Goal: Information Seeking & Learning: Learn about a topic

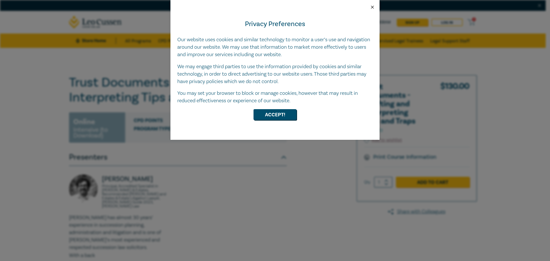
click at [288, 7] on button "Close" at bounding box center [372, 7] width 5 height 5
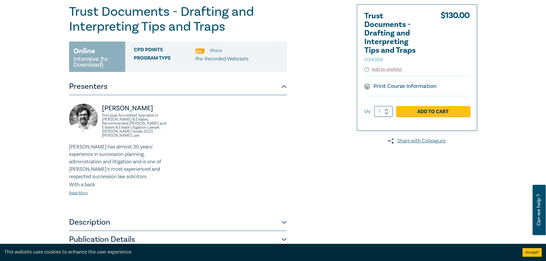
scroll to position [115, 0]
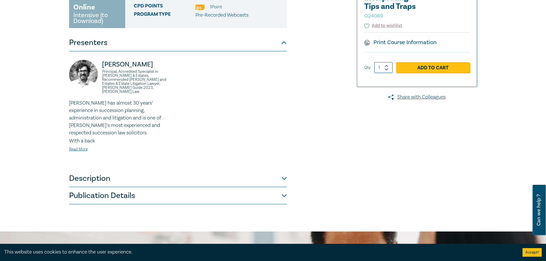
click at [201, 169] on button "Publication Details" at bounding box center [178, 195] width 218 height 17
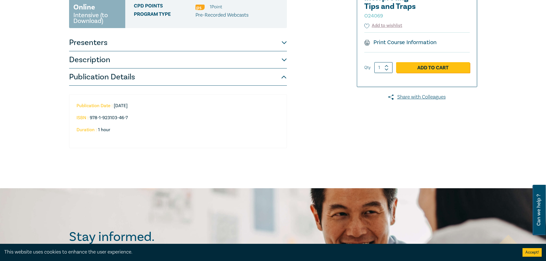
click at [220, 69] on button "Publication Details" at bounding box center [178, 77] width 218 height 17
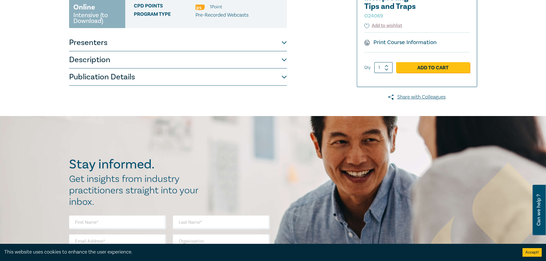
click at [222, 61] on button "Description" at bounding box center [178, 59] width 218 height 17
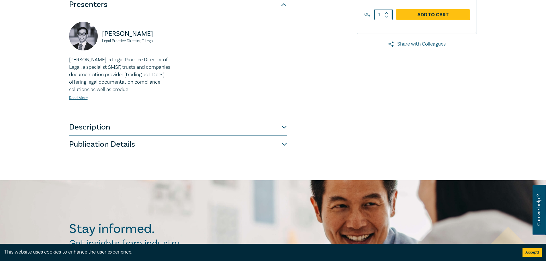
scroll to position [143, 0]
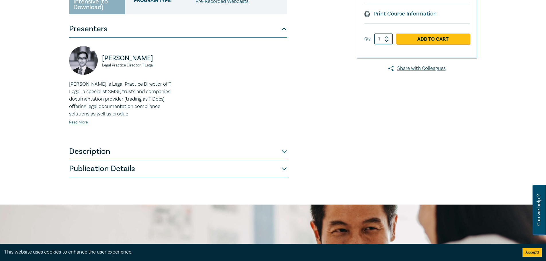
click at [156, 154] on button "Description" at bounding box center [178, 151] width 218 height 17
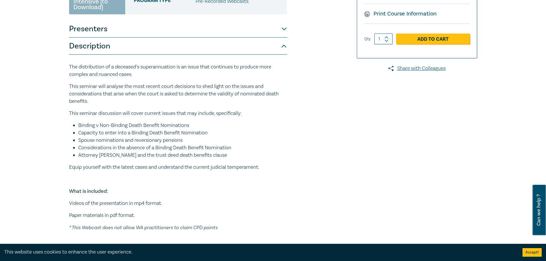
click at [167, 29] on button "Presenters" at bounding box center [178, 28] width 218 height 17
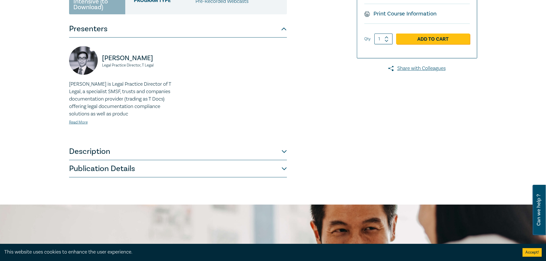
click at [156, 155] on button "Description" at bounding box center [178, 151] width 218 height 17
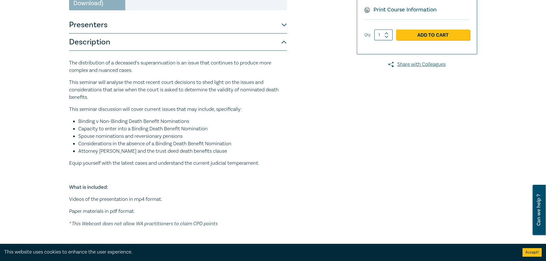
scroll to position [115, 0]
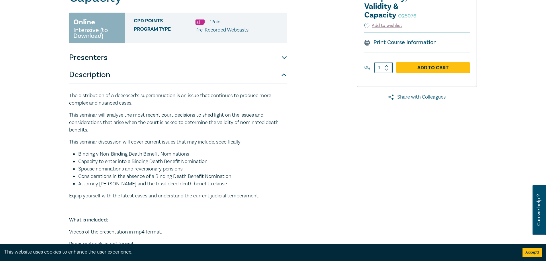
click at [158, 58] on button "Presenters" at bounding box center [178, 57] width 218 height 17
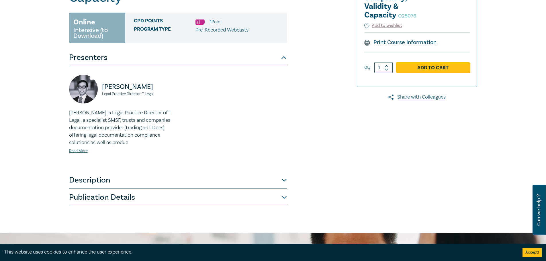
click at [170, 194] on button "Publication Details" at bounding box center [178, 197] width 218 height 17
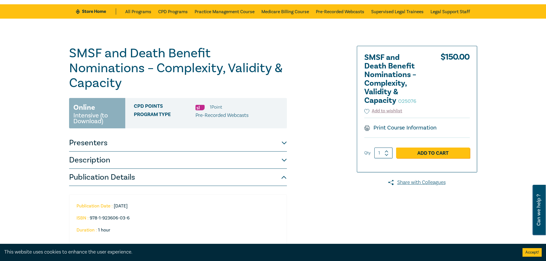
scroll to position [29, 0]
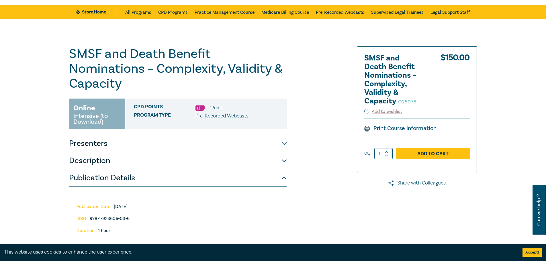
click at [162, 161] on button "Description" at bounding box center [178, 160] width 218 height 17
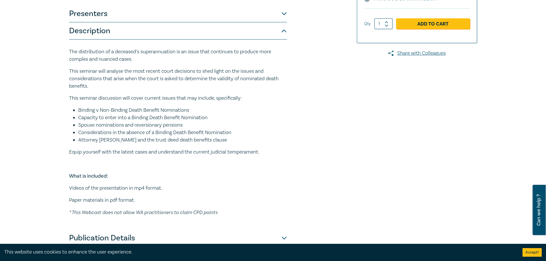
scroll to position [172, 0]
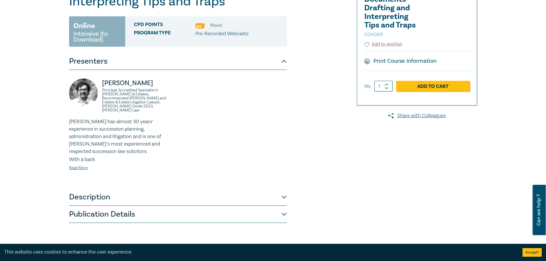
scroll to position [143, 0]
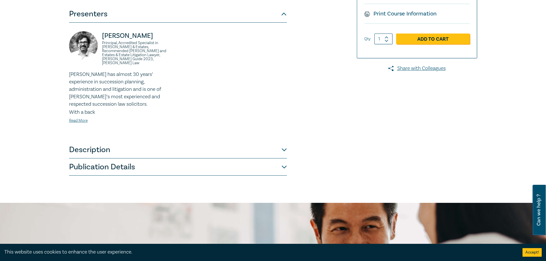
click at [132, 159] on button "Publication Details" at bounding box center [178, 167] width 218 height 17
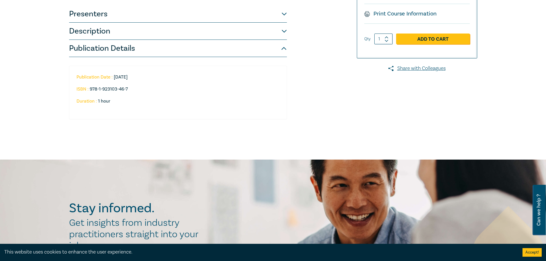
click at [167, 37] on button "Description" at bounding box center [178, 31] width 218 height 17
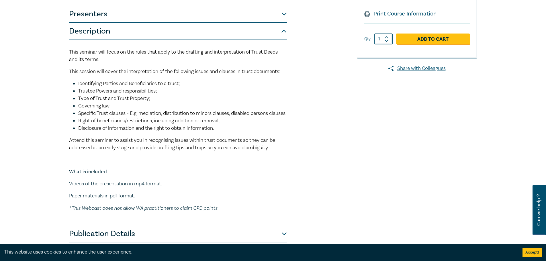
click at [173, 24] on button "Description" at bounding box center [178, 31] width 218 height 17
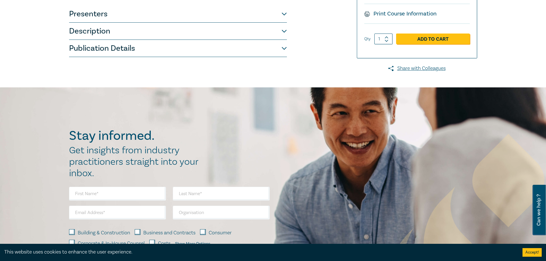
click at [176, 19] on button "Presenters" at bounding box center [178, 13] width 218 height 17
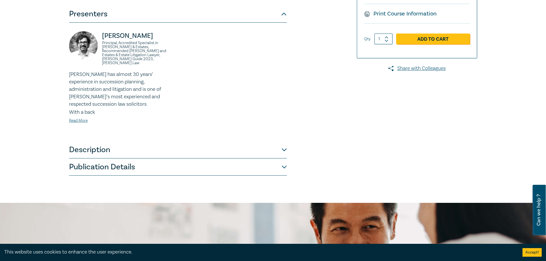
click at [176, 19] on button "Presenters" at bounding box center [178, 13] width 218 height 17
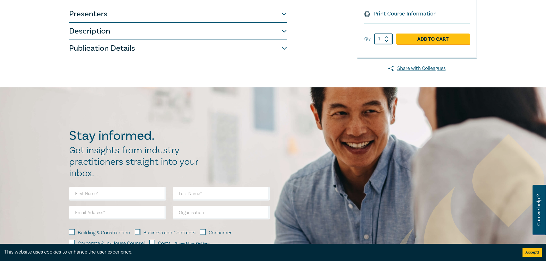
click at [176, 19] on button "Presenters" at bounding box center [178, 13] width 218 height 17
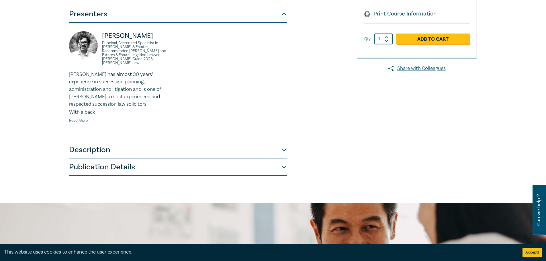
click at [143, 143] on button "Description" at bounding box center [178, 149] width 218 height 17
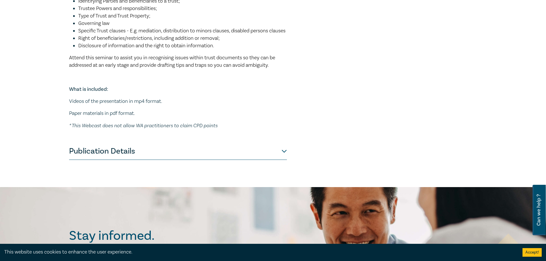
scroll to position [229, 0]
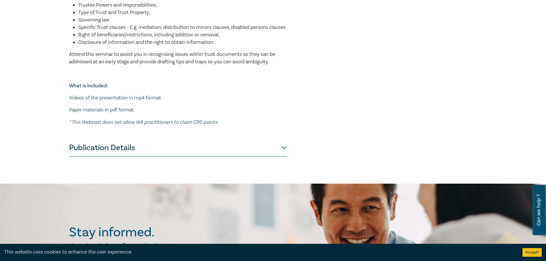
click at [132, 156] on button "Publication Details" at bounding box center [178, 147] width 218 height 17
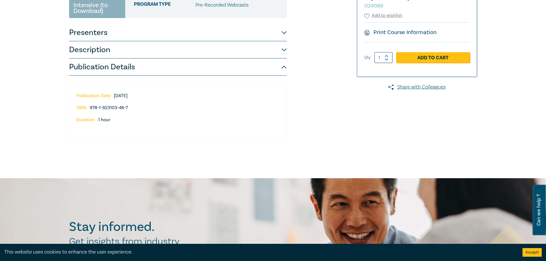
scroll to position [115, 0]
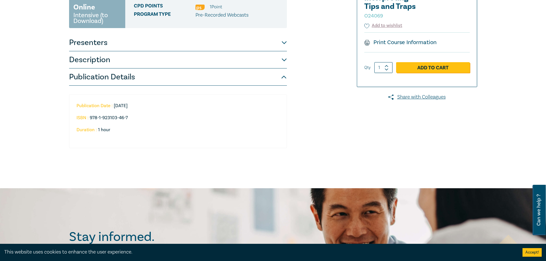
click at [124, 64] on button "Description" at bounding box center [178, 59] width 218 height 17
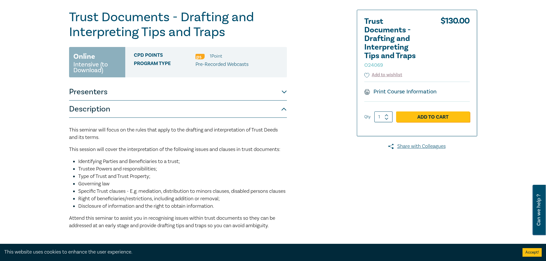
scroll to position [0, 0]
